Goal: Task Accomplishment & Management: Use online tool/utility

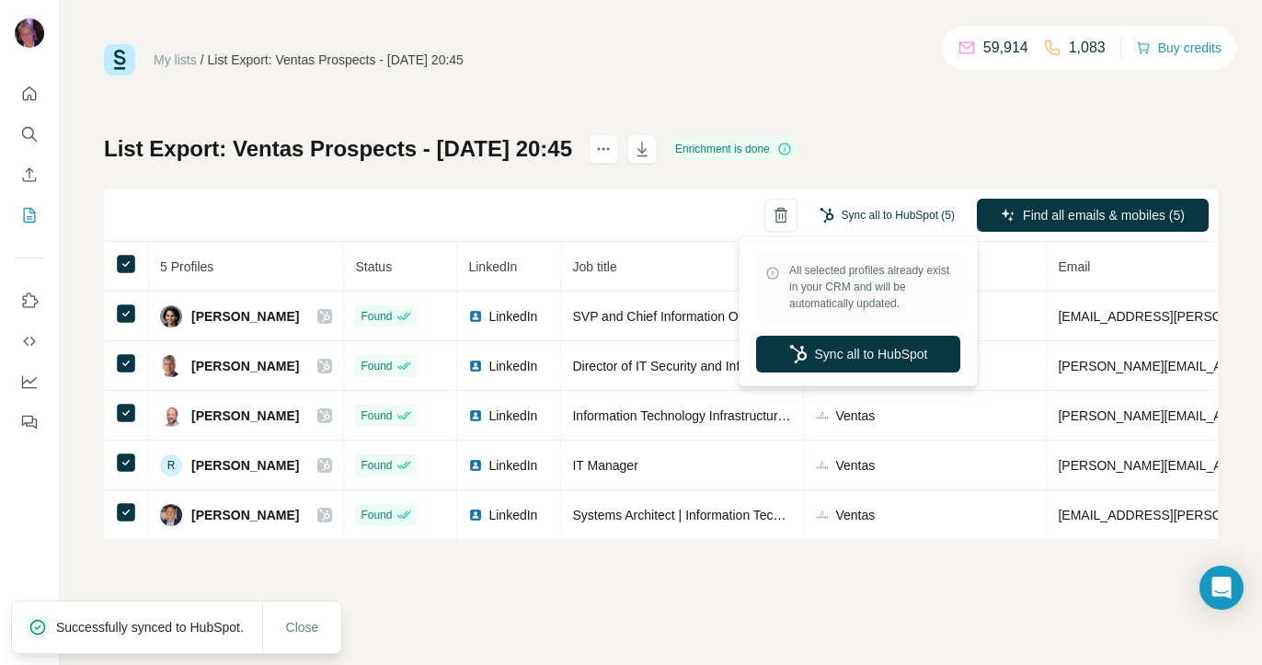
click at [851, 214] on button "Sync all to HubSpot (5)" at bounding box center [887, 216] width 161 height 28
click at [838, 364] on button "Sync all to HubSpot" at bounding box center [858, 354] width 204 height 37
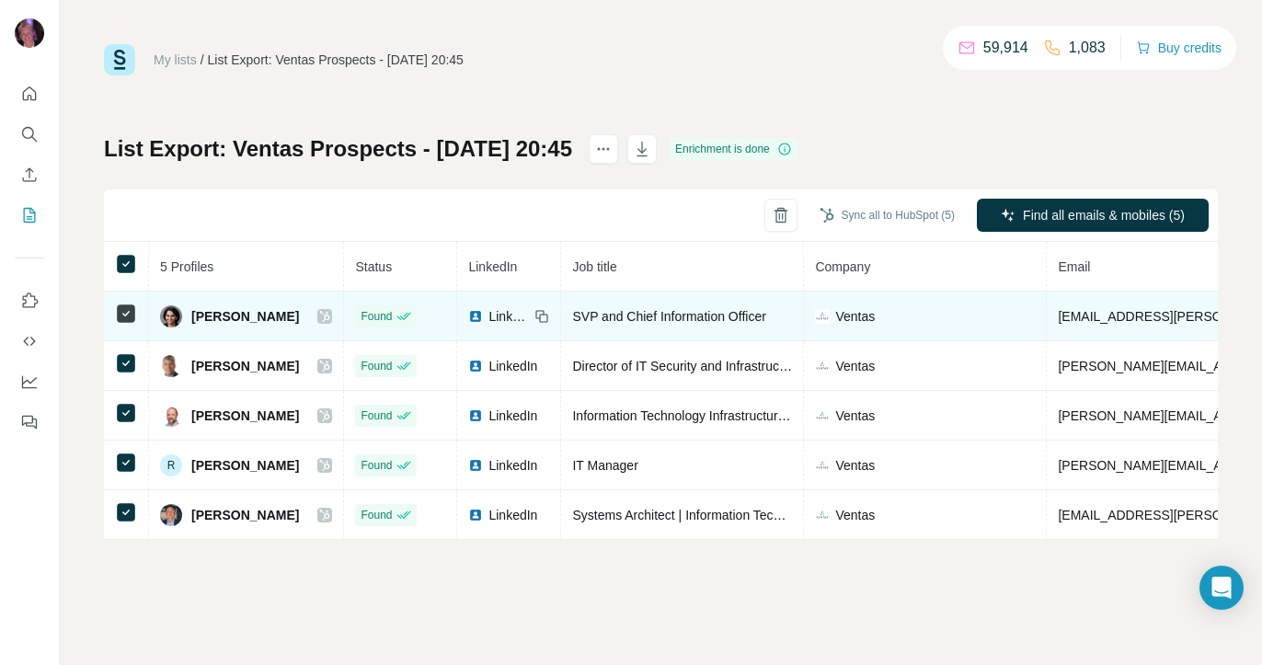
click at [323, 319] on icon at bounding box center [325, 316] width 10 height 11
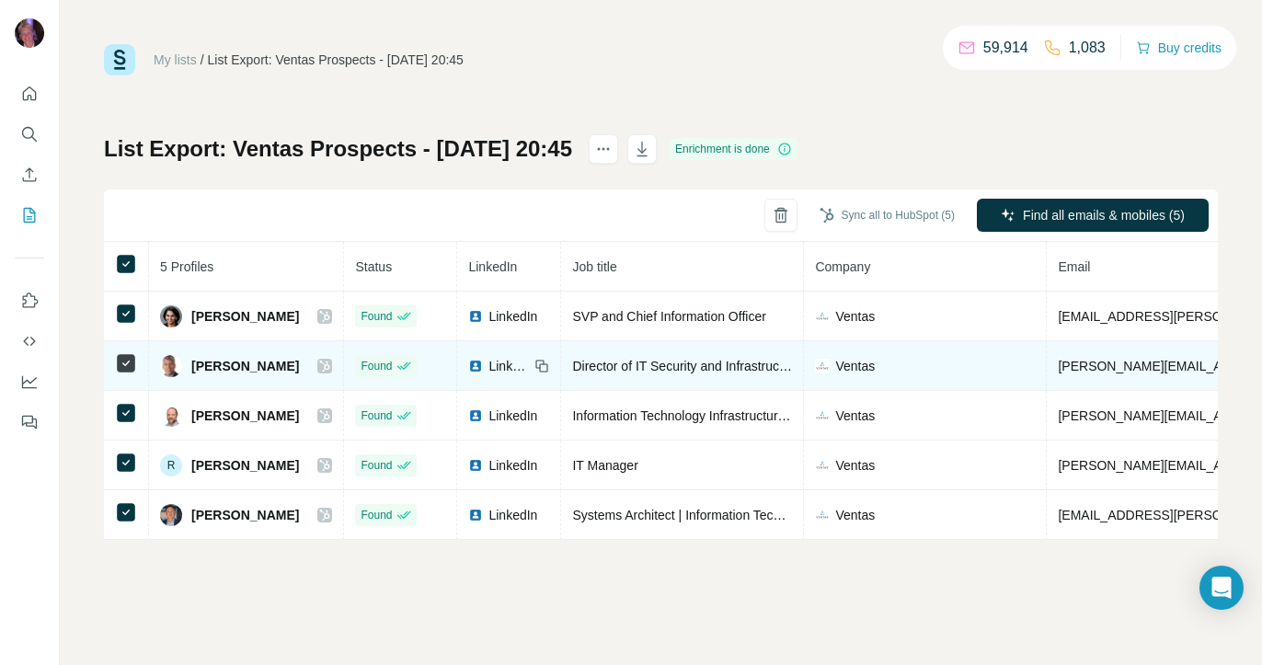
click at [324, 369] on icon at bounding box center [324, 366] width 11 height 15
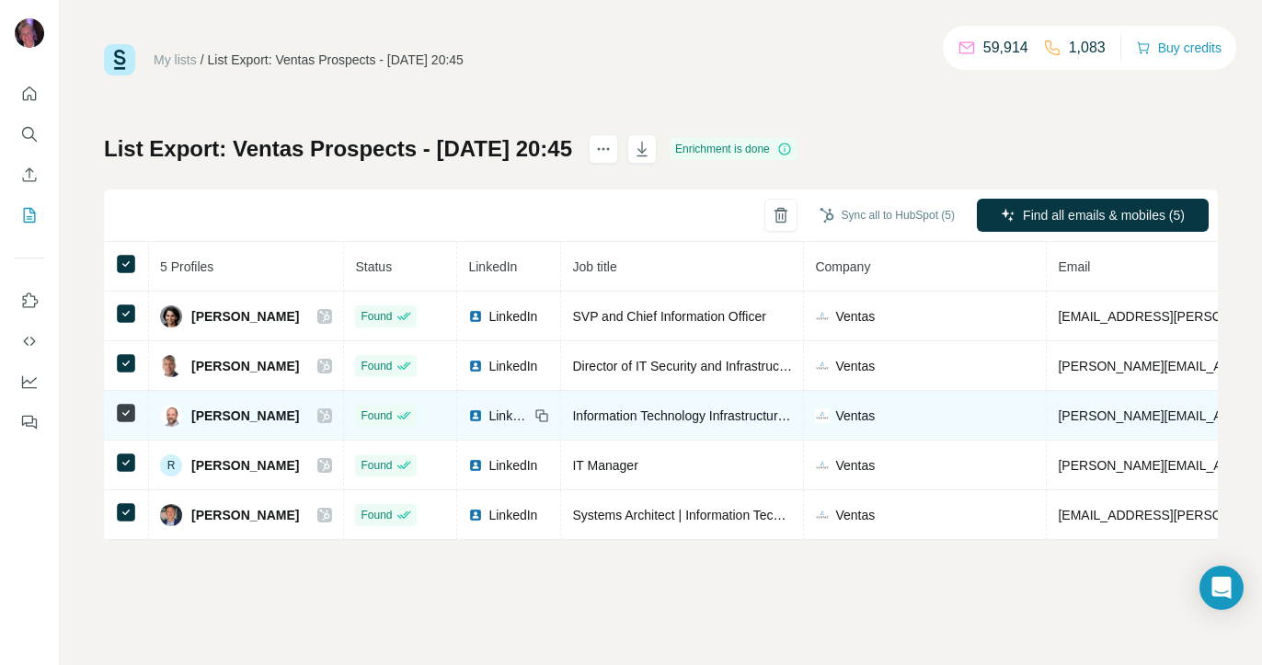
click at [327, 417] on icon at bounding box center [324, 416] width 11 height 15
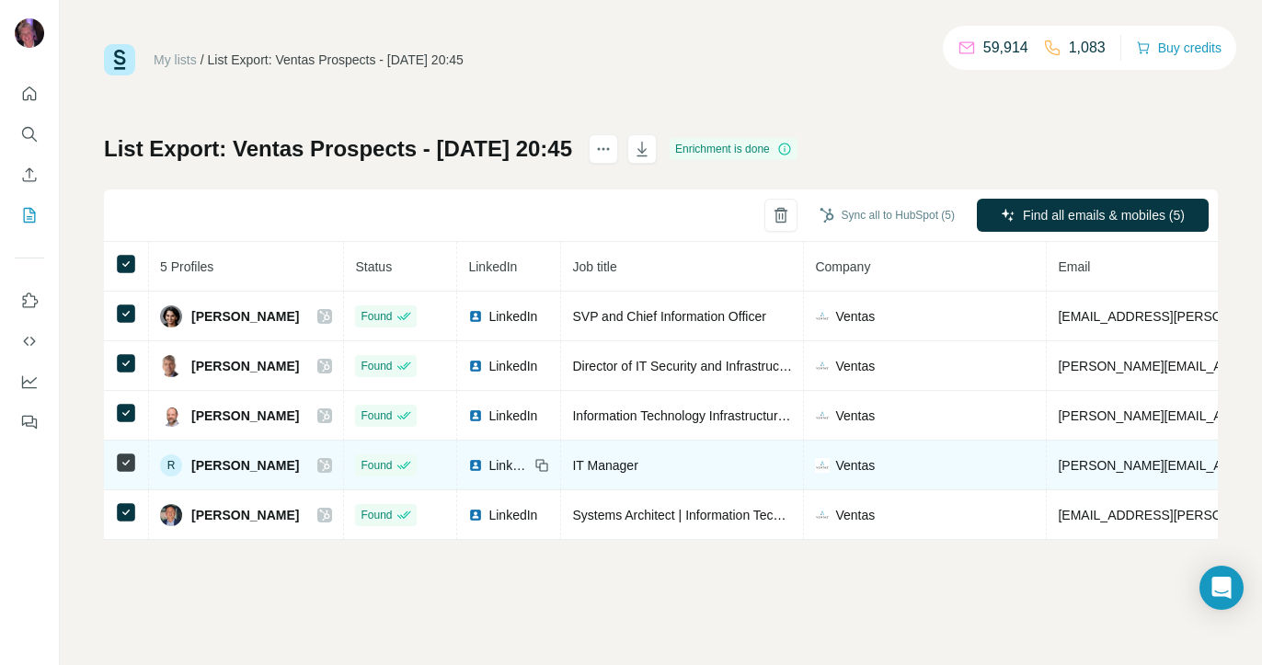
click at [325, 468] on icon at bounding box center [325, 465] width 10 height 11
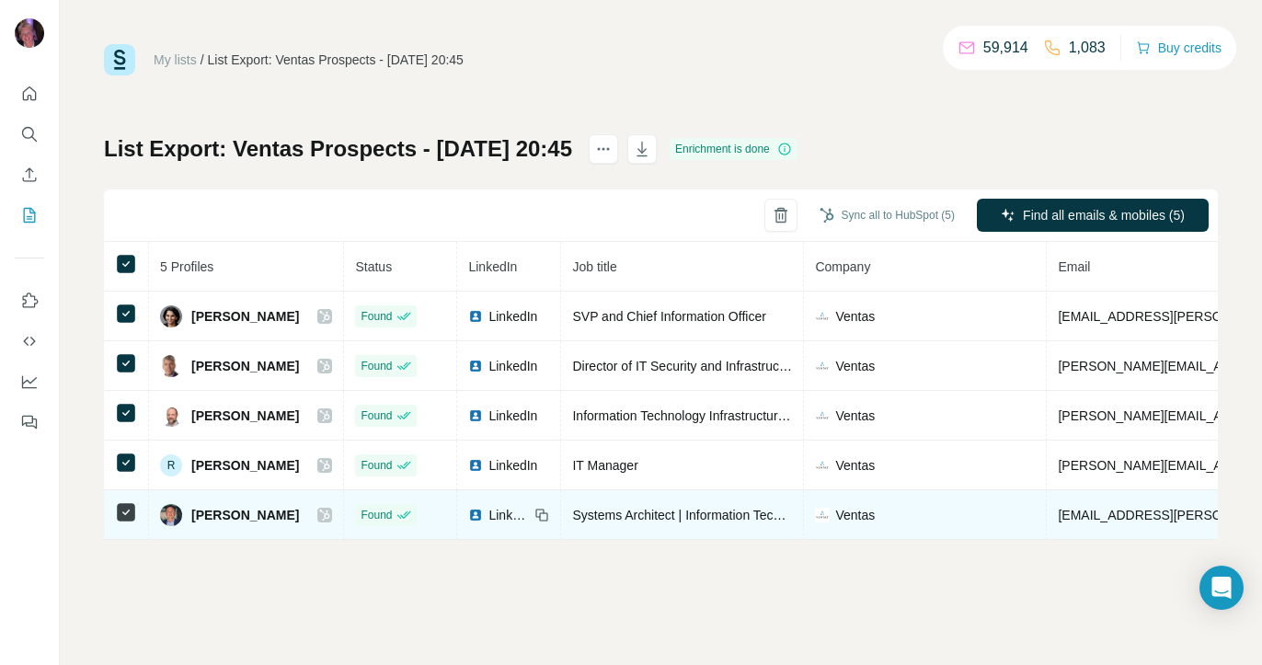
click at [319, 514] on icon at bounding box center [324, 515] width 11 height 15
